Goal: Information Seeking & Learning: Learn about a topic

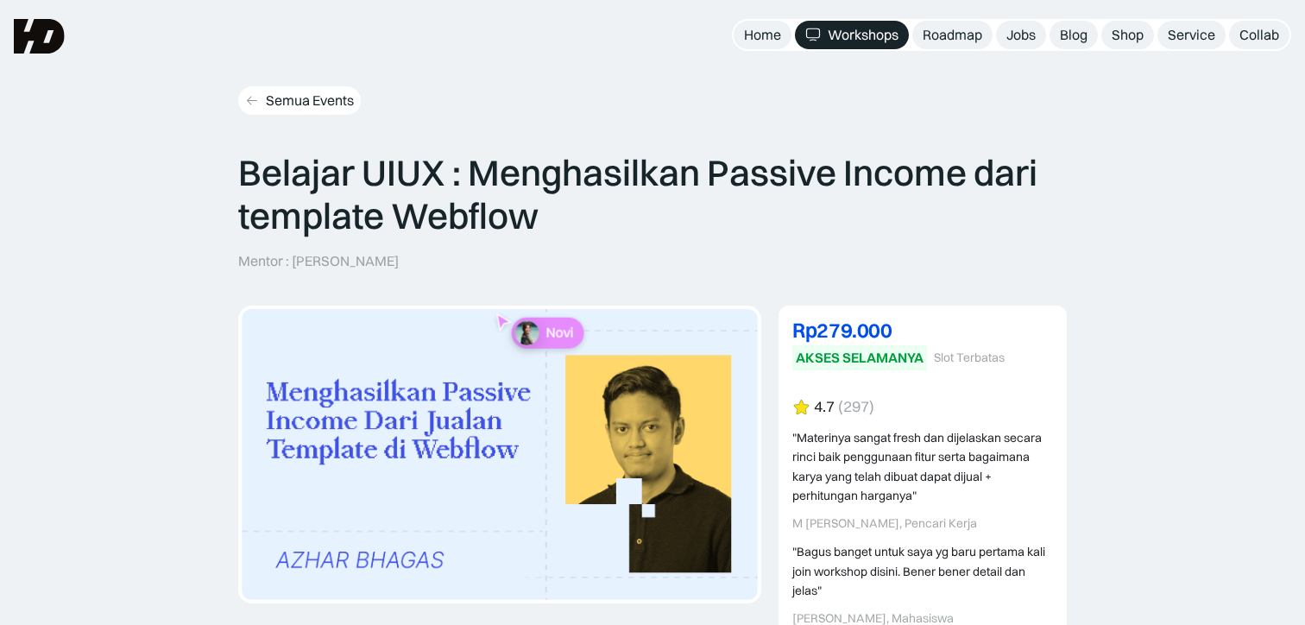
click at [322, 97] on div "Semua Events" at bounding box center [310, 101] width 88 height 18
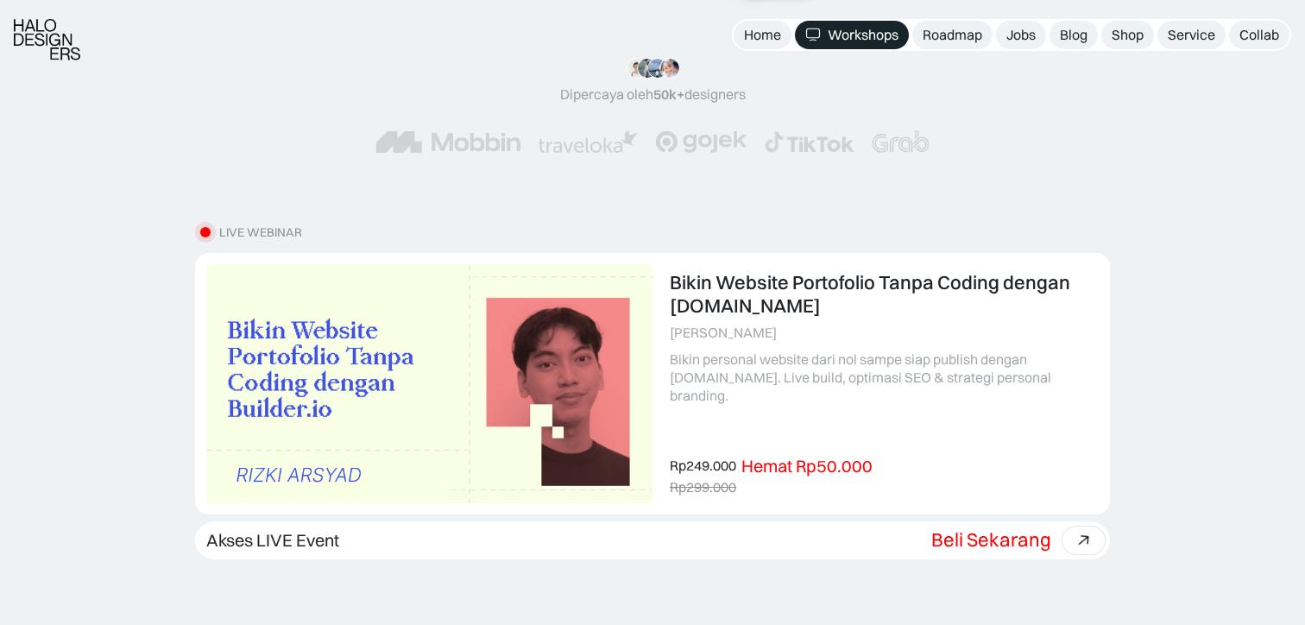
scroll to position [245, 0]
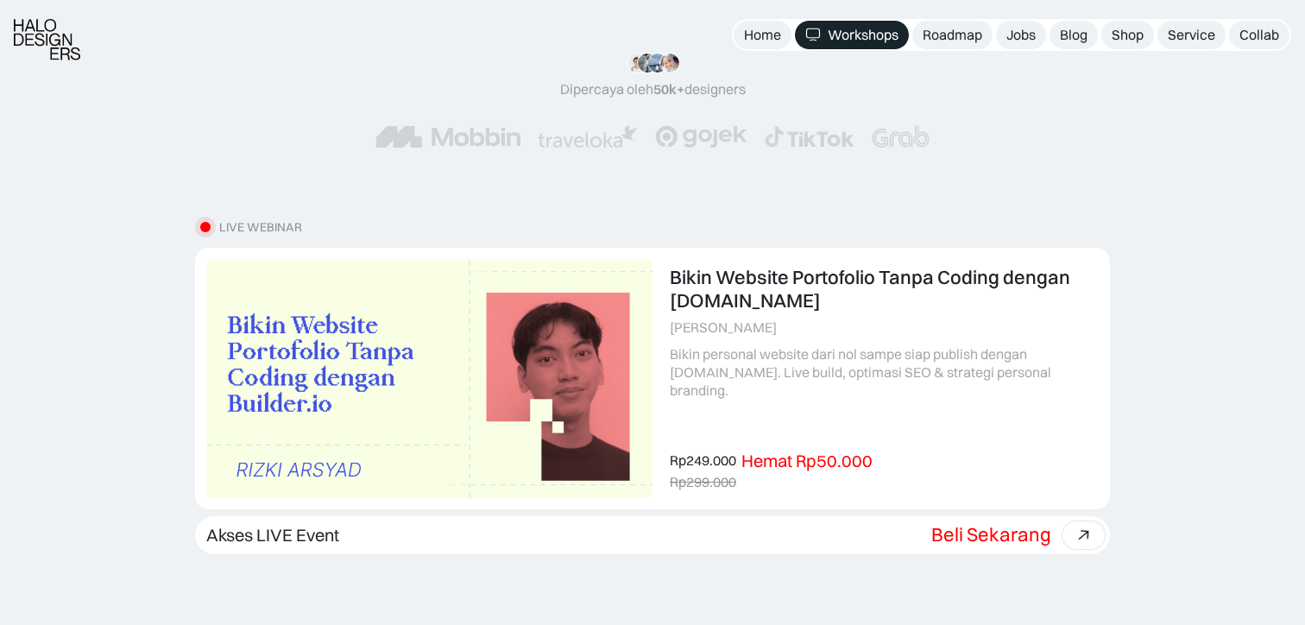
click at [714, 173] on div ""Materinya keren banget! Mulai dari research plan dan dibahas dengan komprehens…" at bounding box center [652, 100] width 692 height 165
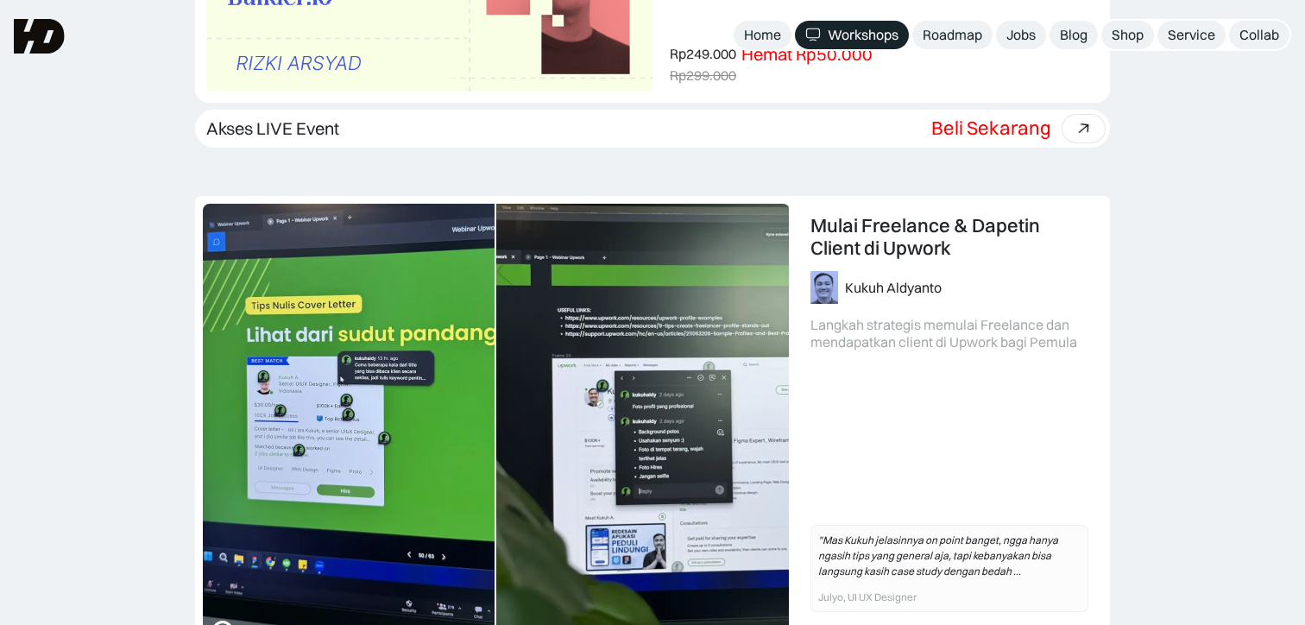
scroll to position [647, 0]
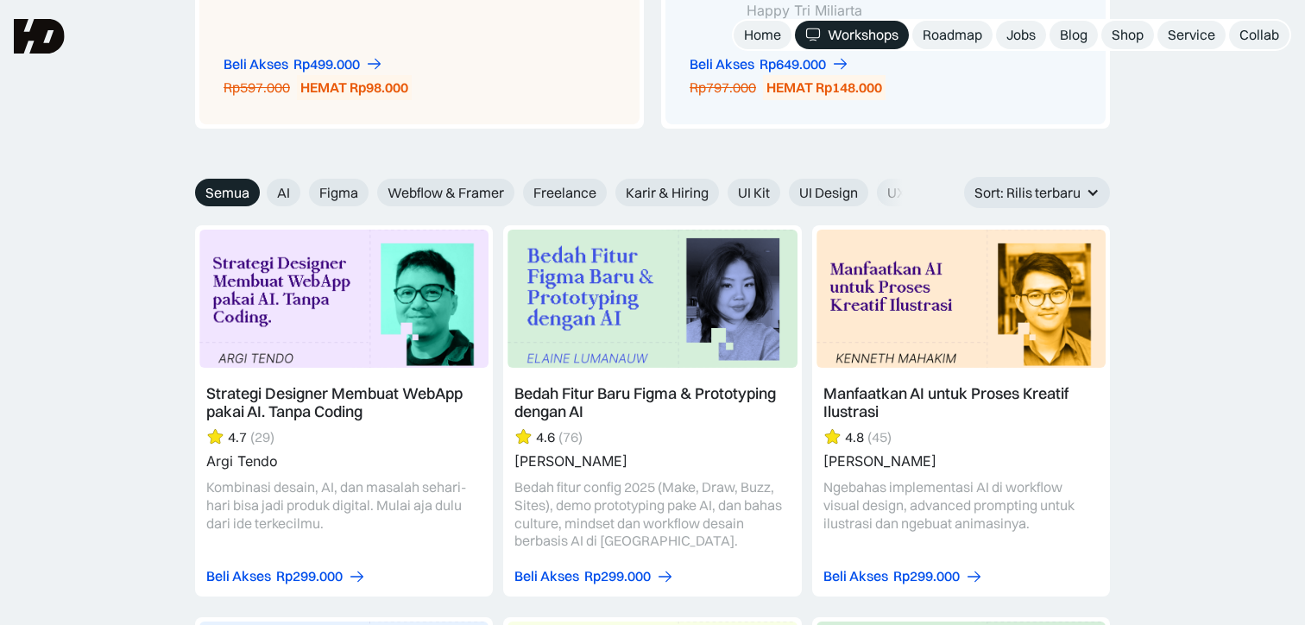
scroll to position [2225, 0]
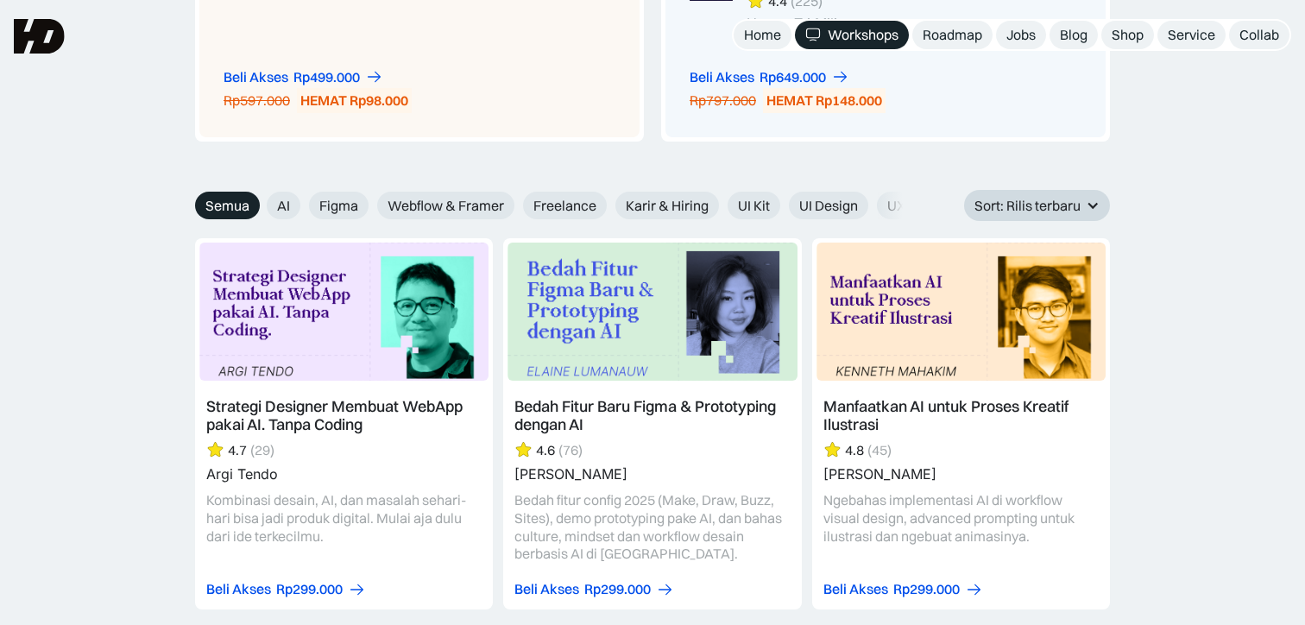
click at [1077, 202] on div "Sort: Rilis terbaru" at bounding box center [1028, 206] width 106 height 18
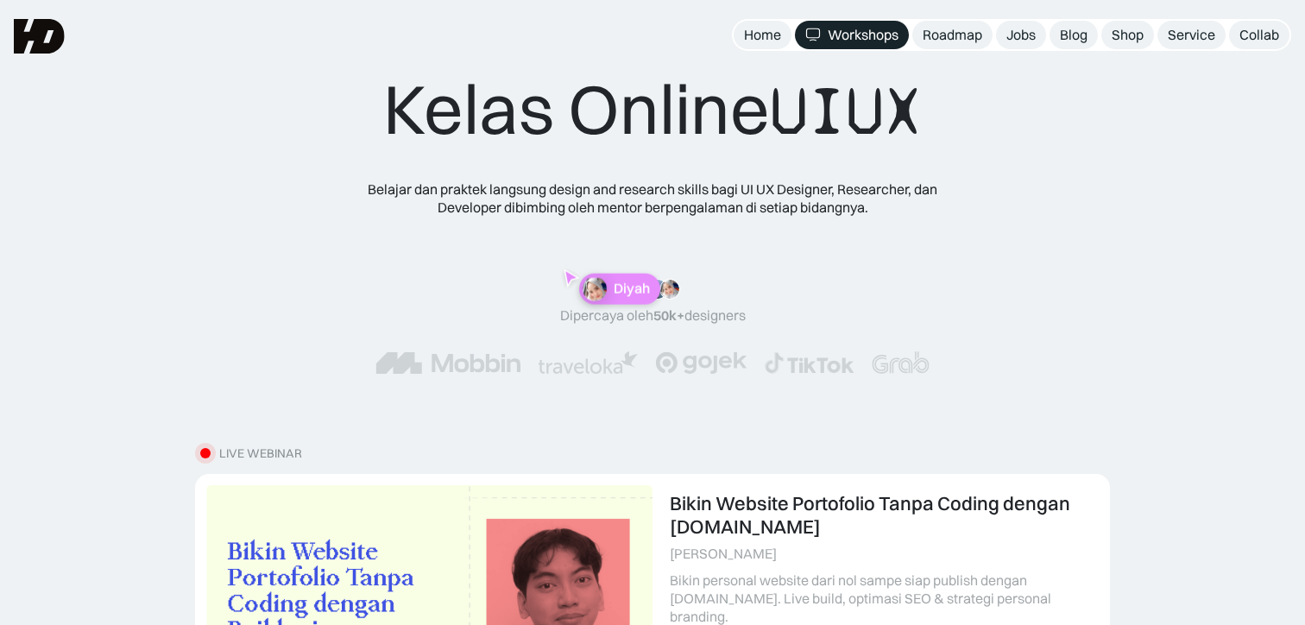
scroll to position [0, 0]
